Goal: Task Accomplishment & Management: Complete application form

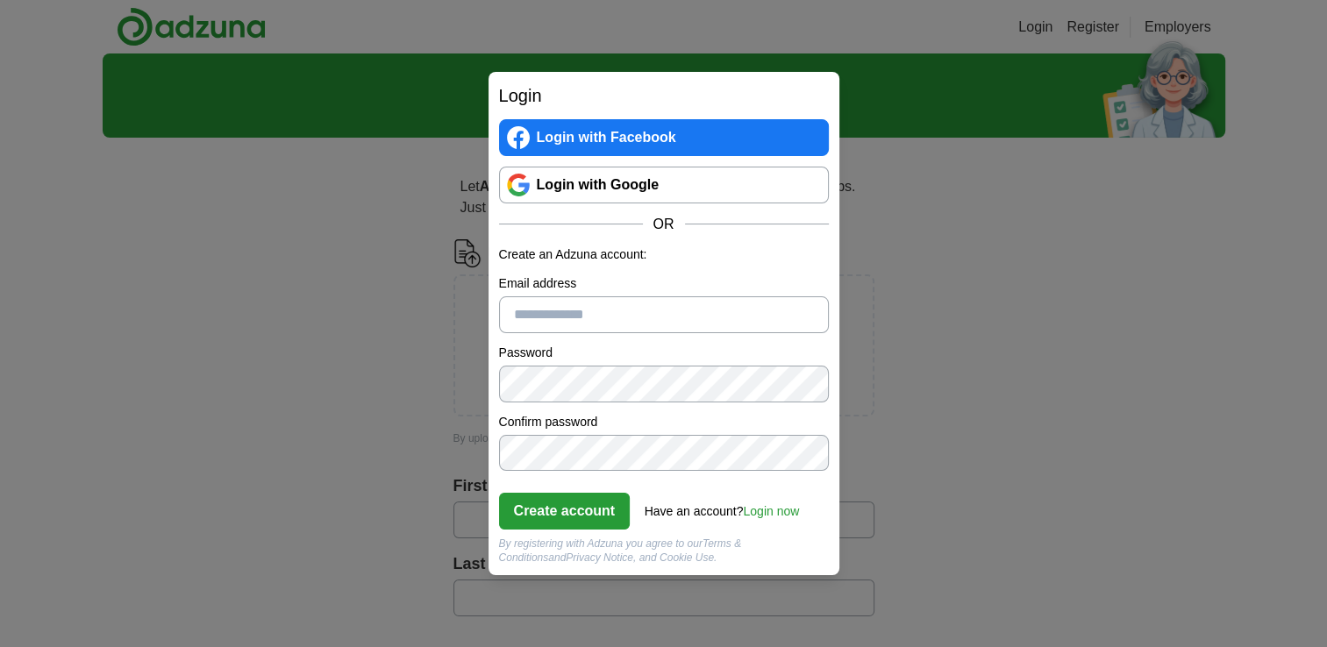
click at [591, 177] on link "Login with Google" at bounding box center [664, 185] width 330 height 37
